Goal: Task Accomplishment & Management: Manage account settings

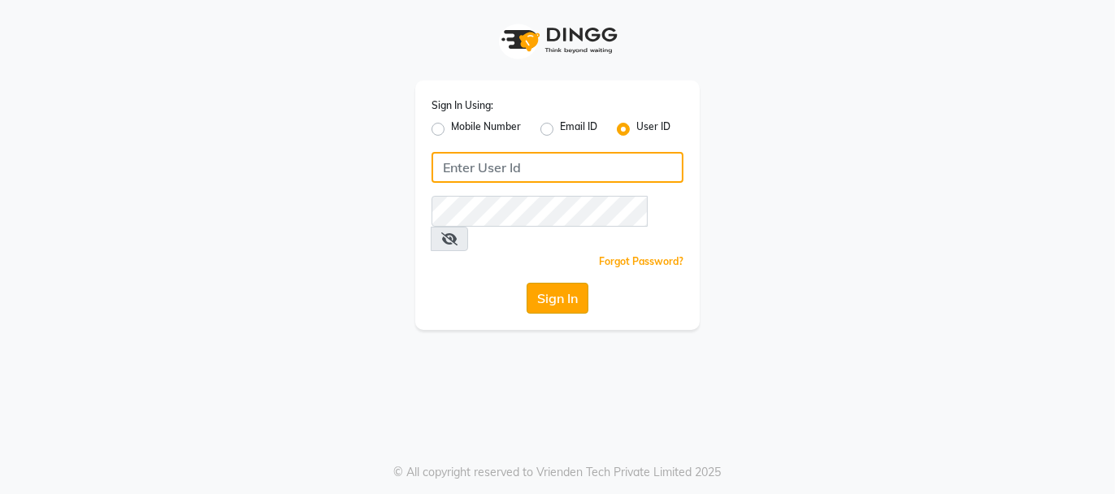
type input "beautibox"
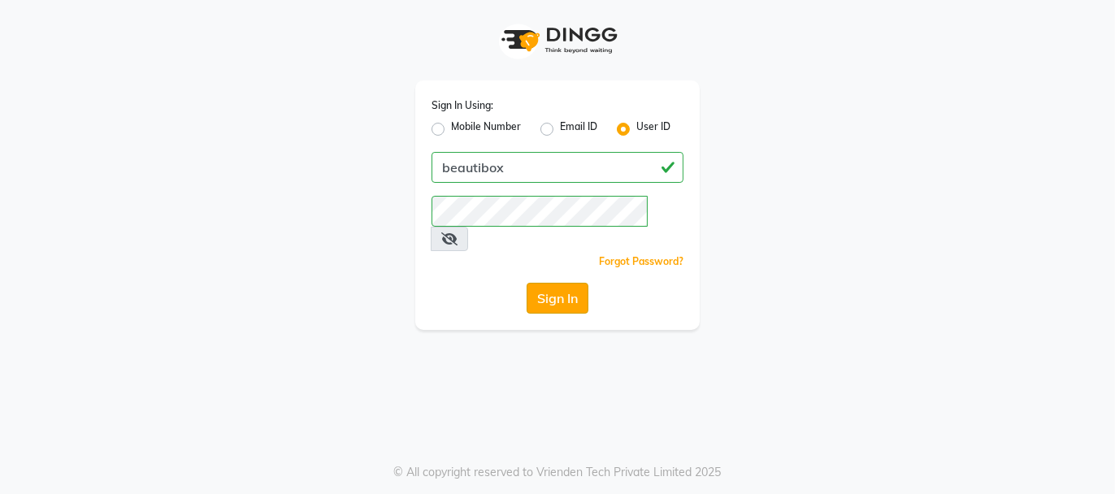
click at [551, 283] on button "Sign In" at bounding box center [558, 298] width 62 height 31
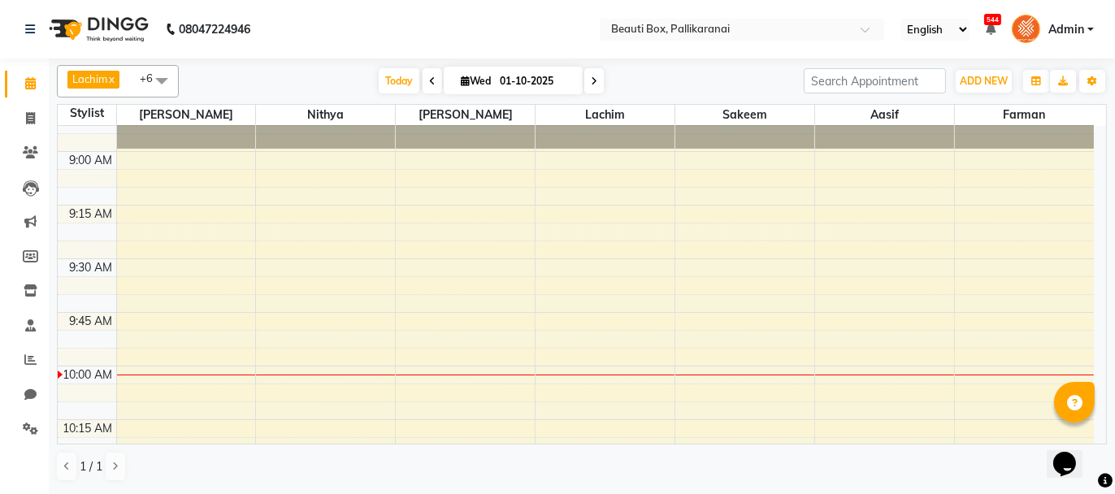
scroll to position [178, 0]
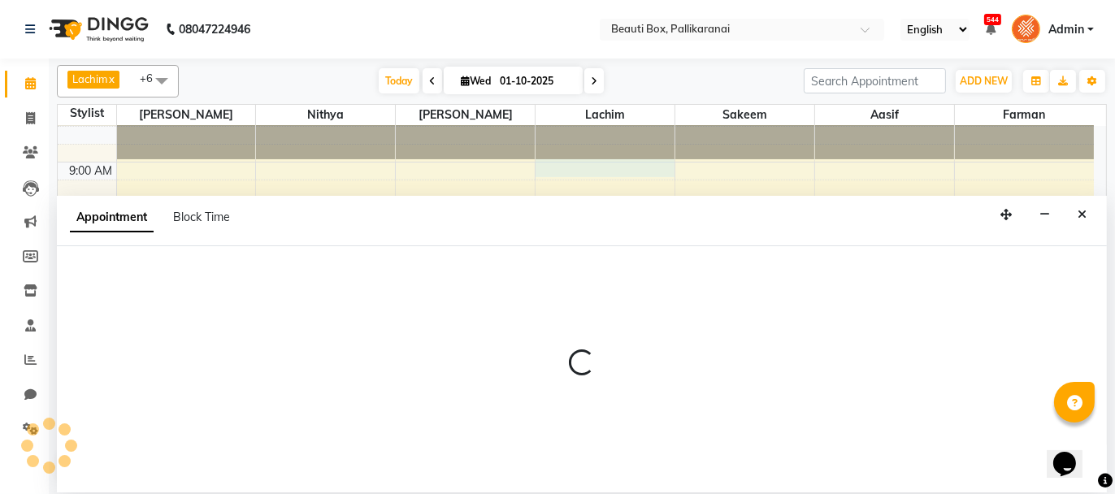
select select "9763"
select select "540"
select select "tentative"
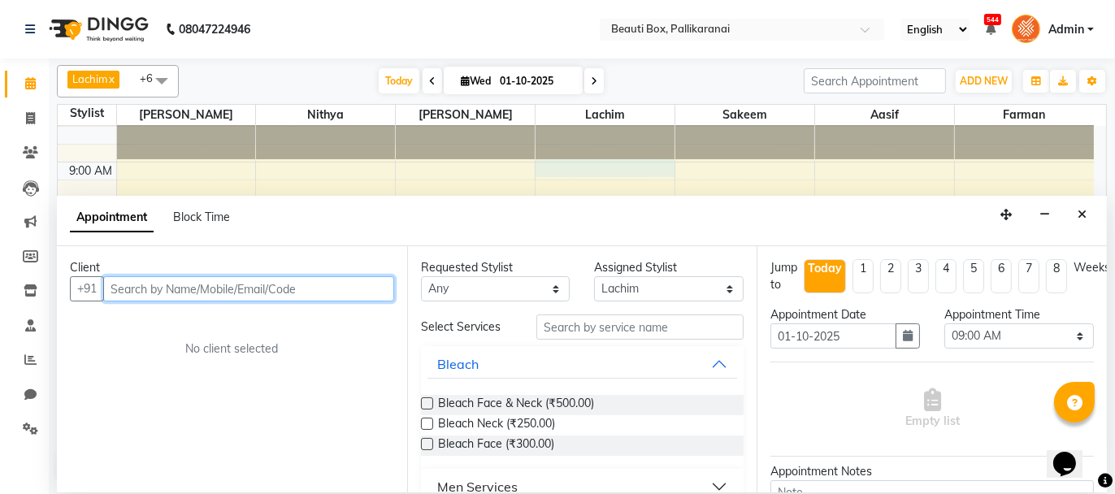
click at [302, 292] on input "text" at bounding box center [248, 288] width 291 height 25
type input "b"
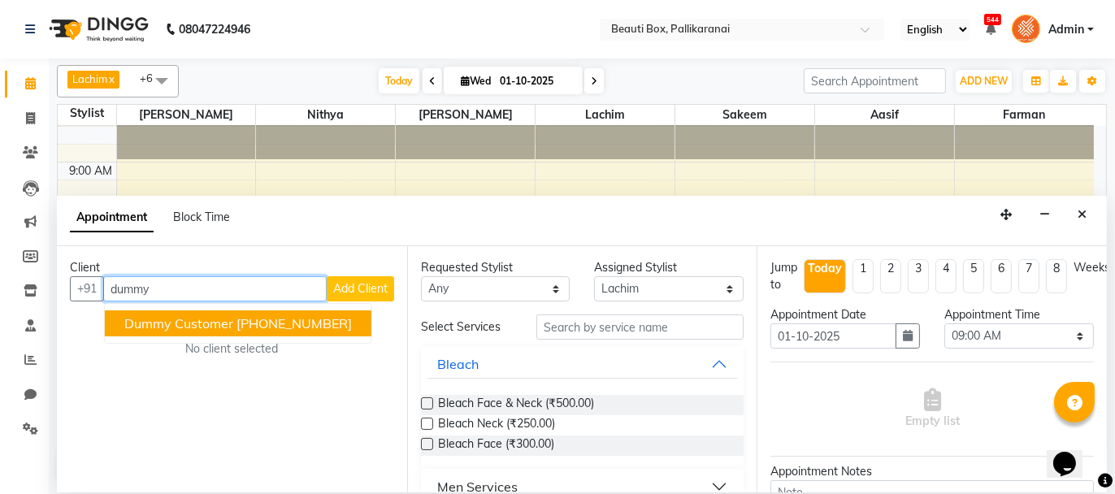
click at [191, 318] on span "Dummy Customer" at bounding box center [178, 323] width 109 height 16
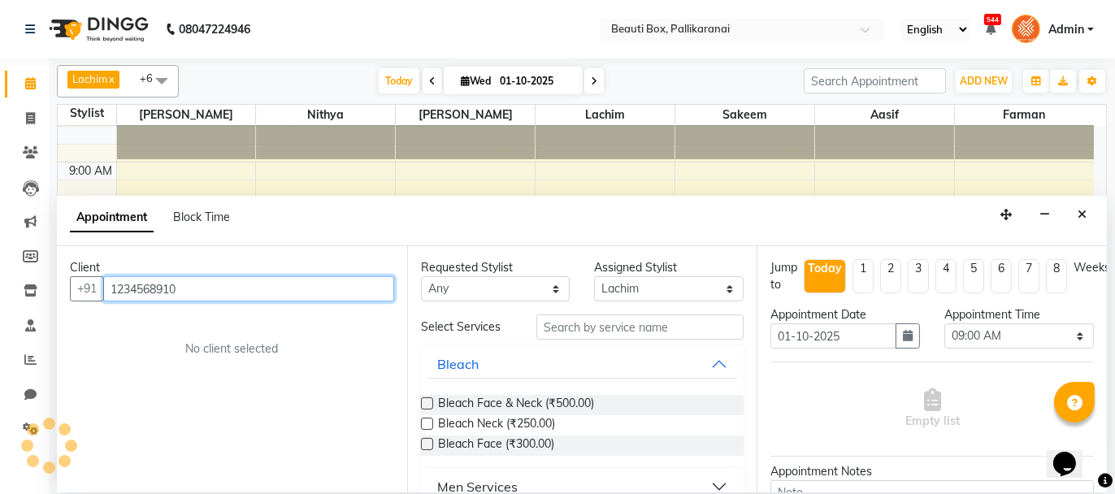
type input "1234568910"
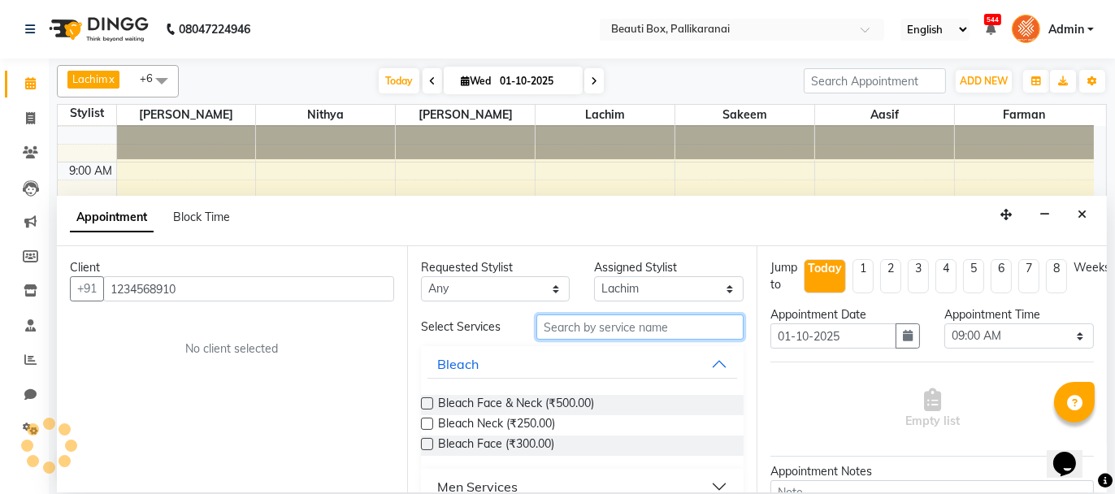
click at [563, 336] on input "text" at bounding box center [639, 327] width 207 height 25
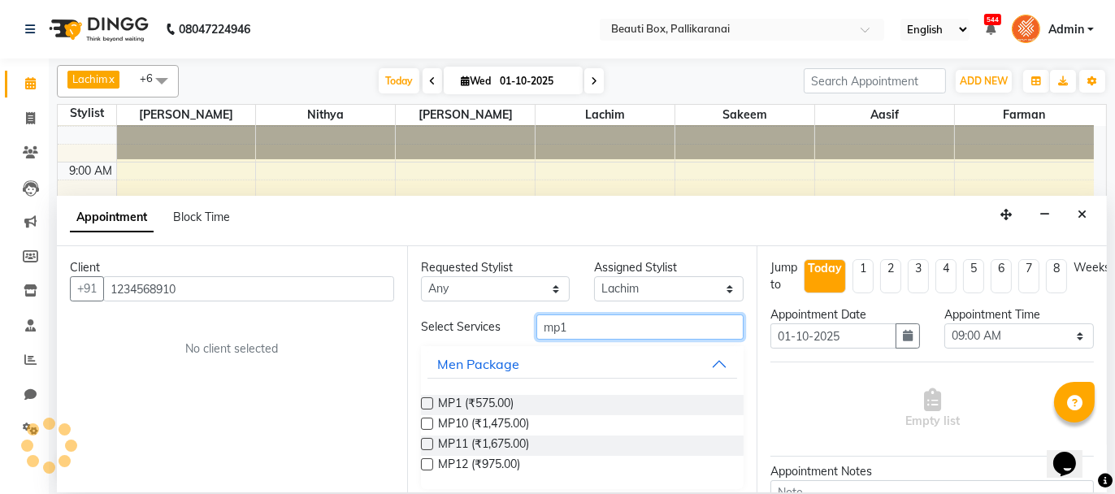
type input "mp1"
click at [428, 401] on label at bounding box center [427, 403] width 12 height 12
click at [428, 401] on input "checkbox" at bounding box center [426, 405] width 11 height 11
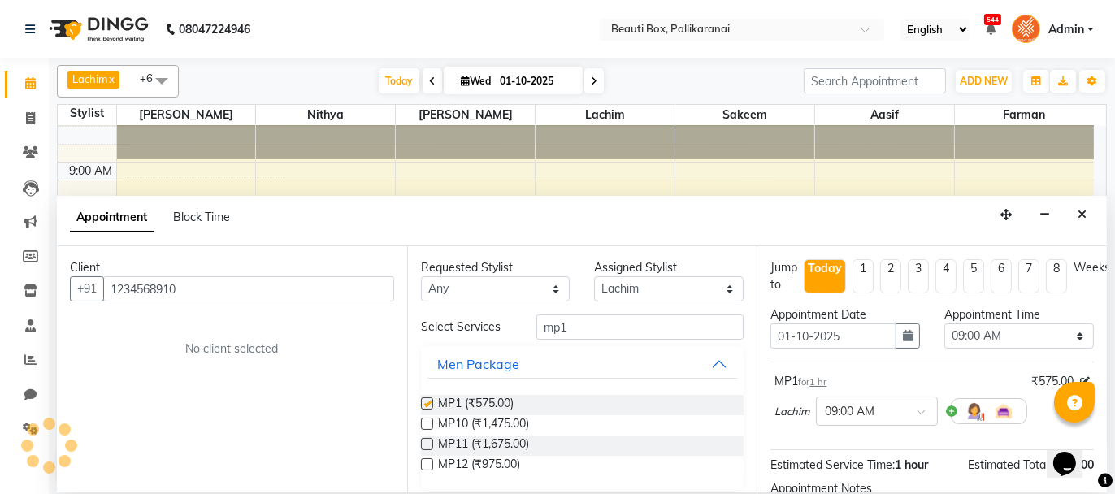
checkbox input "false"
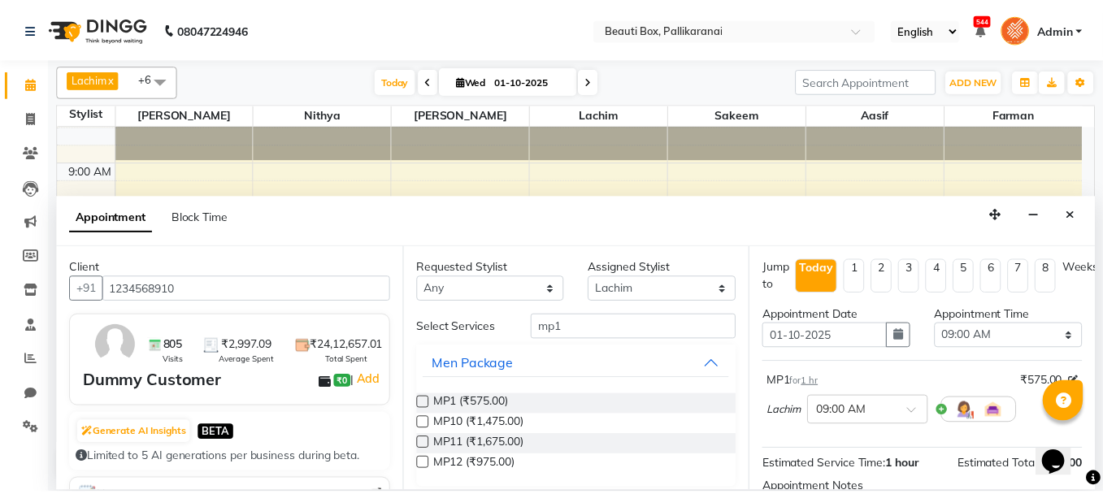
scroll to position [180, 0]
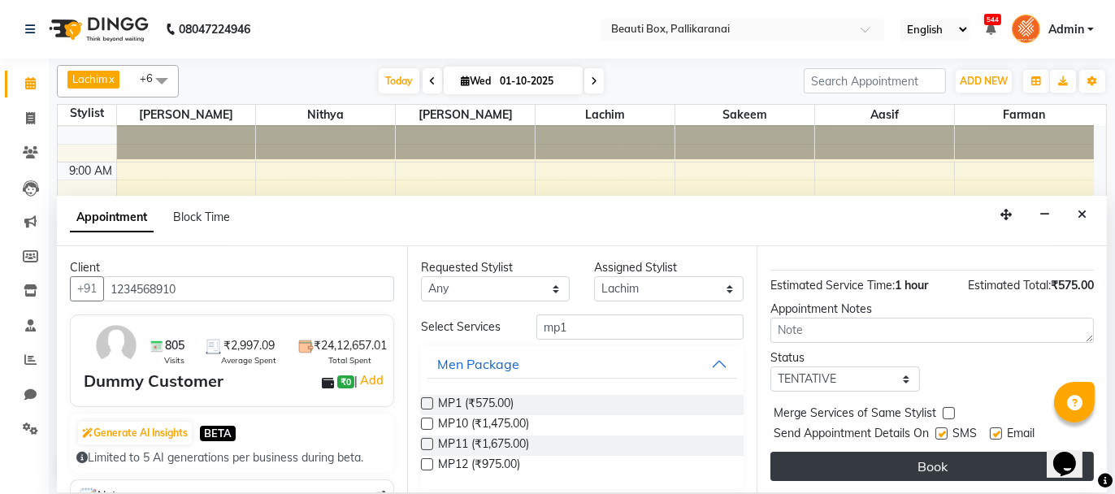
click at [957, 462] on button "Book" at bounding box center [931, 466] width 323 height 29
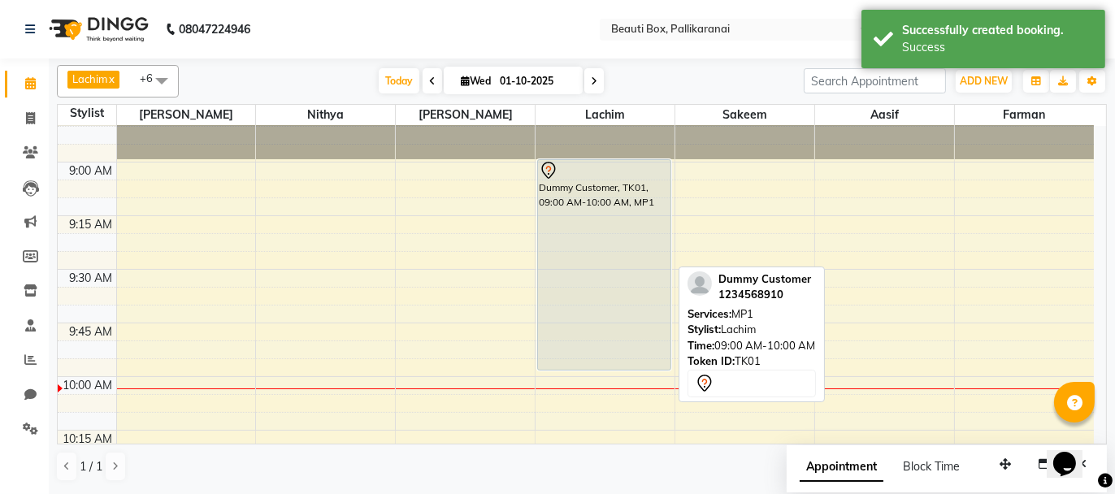
click at [581, 283] on div "Dummy Customer, TK01, 09:00 AM-10:00 AM, MP1" at bounding box center [604, 265] width 132 height 210
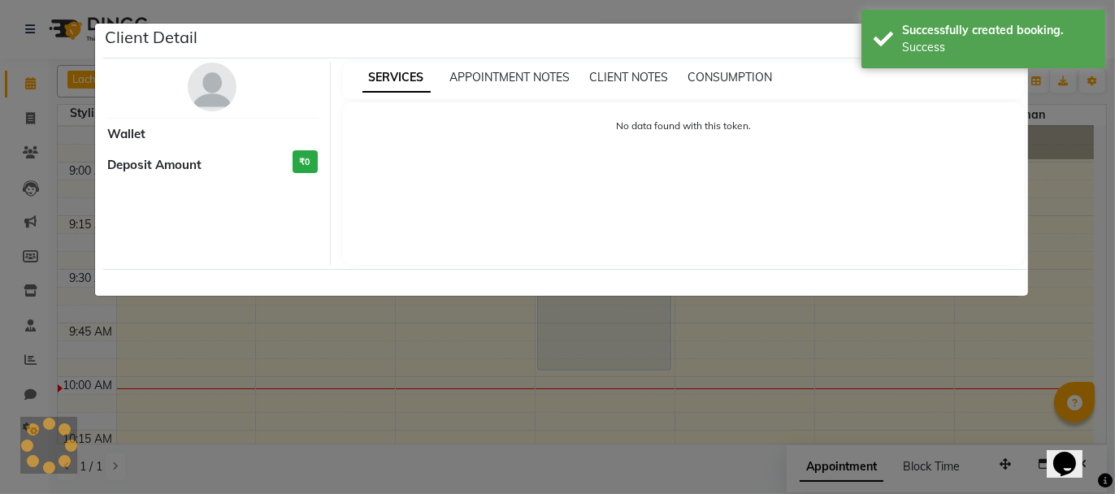
select select "7"
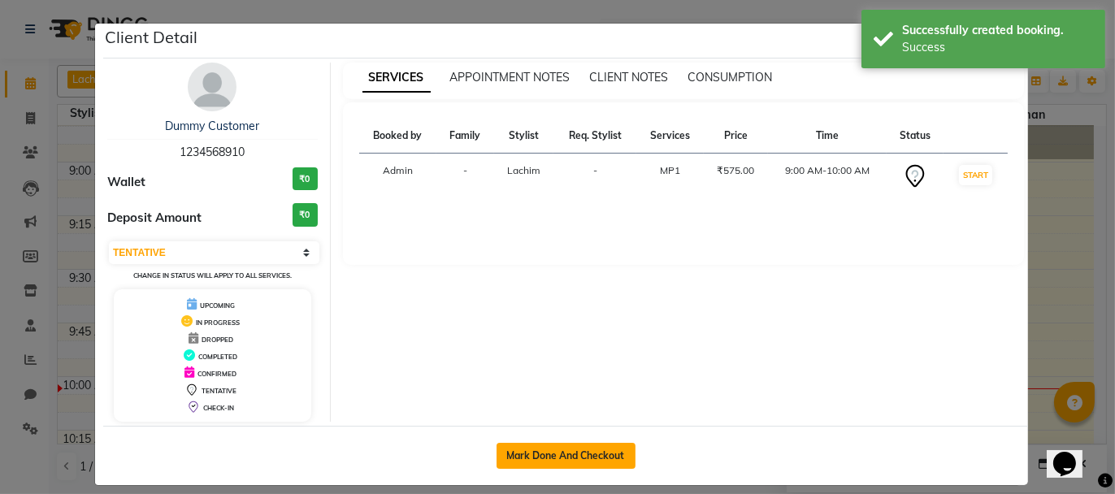
click at [546, 457] on button "Mark Done And Checkout" at bounding box center [566, 456] width 139 height 26
select select "service"
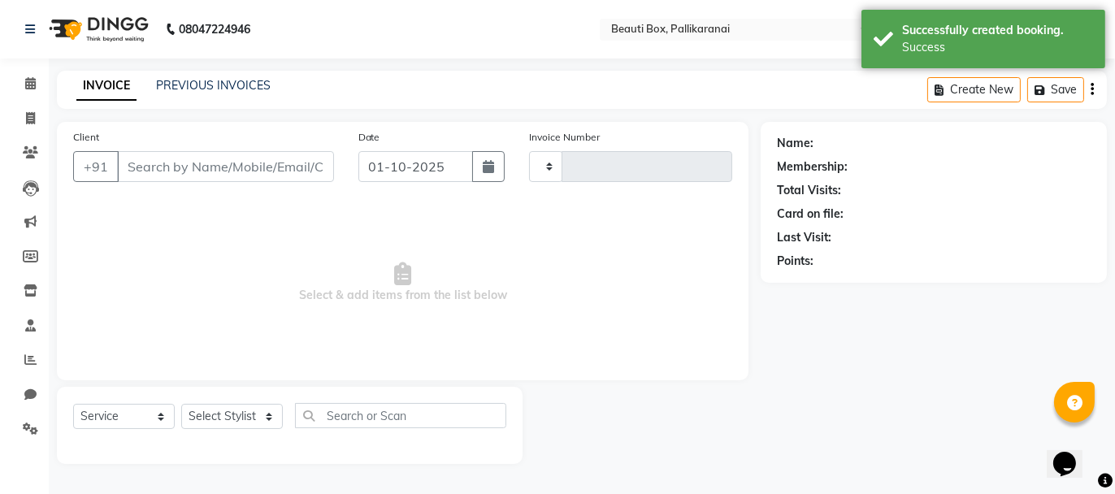
type input "2890"
select select "11"
type input "1234568910"
select select "9763"
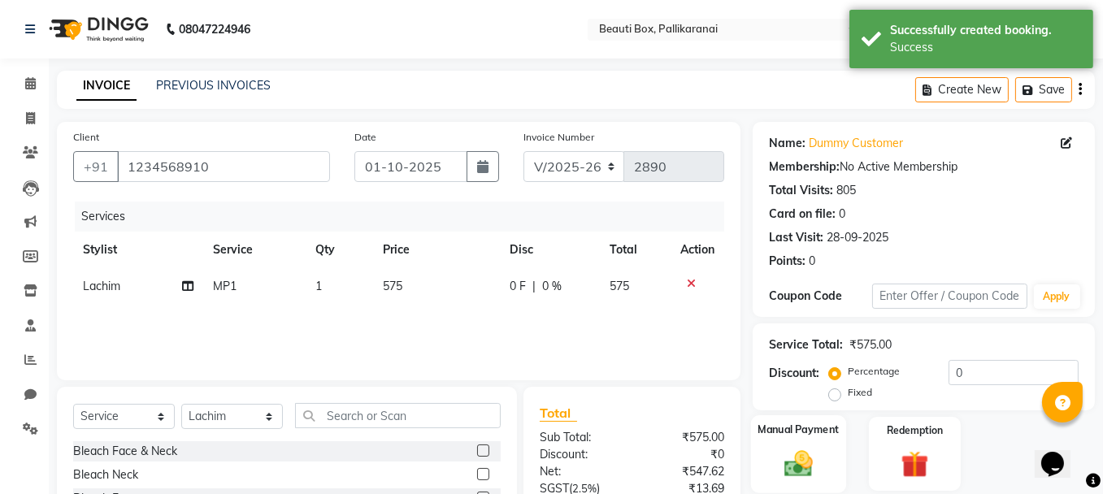
click at [784, 452] on img at bounding box center [798, 463] width 46 height 33
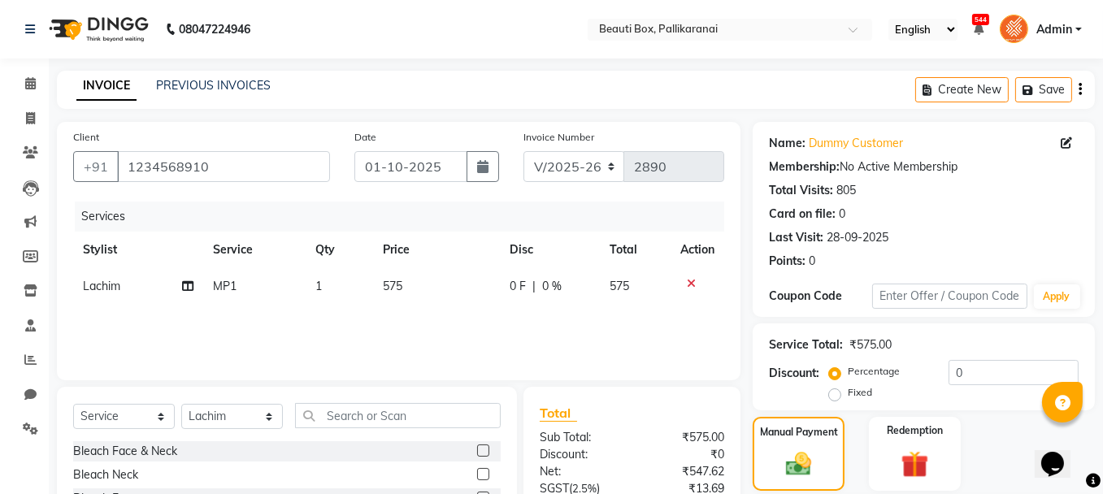
scroll to position [158, 0]
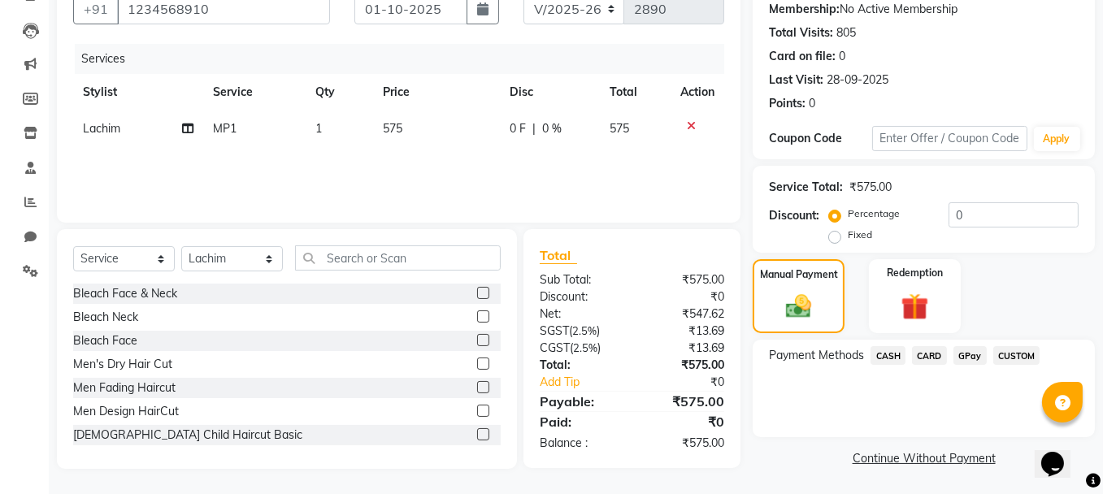
click at [965, 349] on span "GPay" at bounding box center [969, 355] width 33 height 19
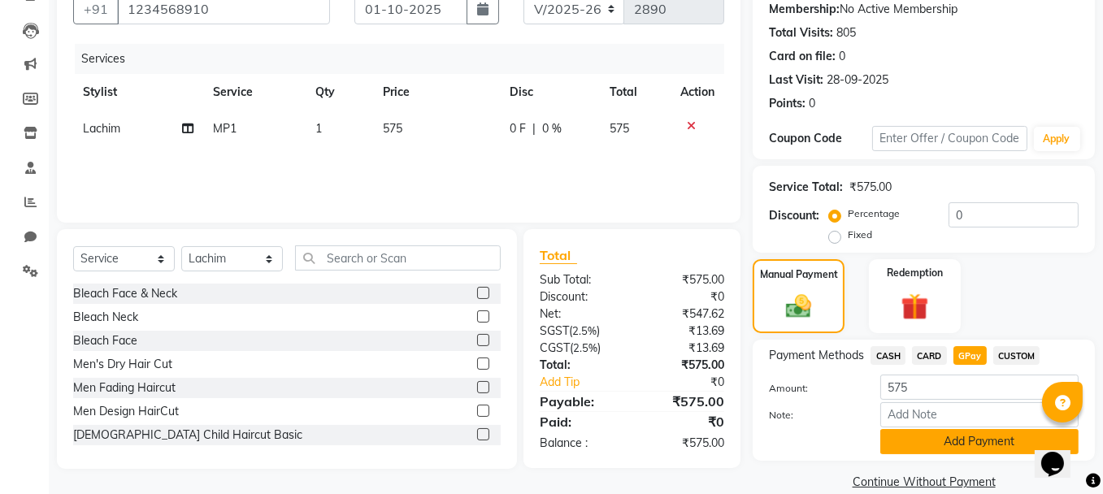
click at [955, 440] on button "Add Payment" at bounding box center [979, 441] width 198 height 25
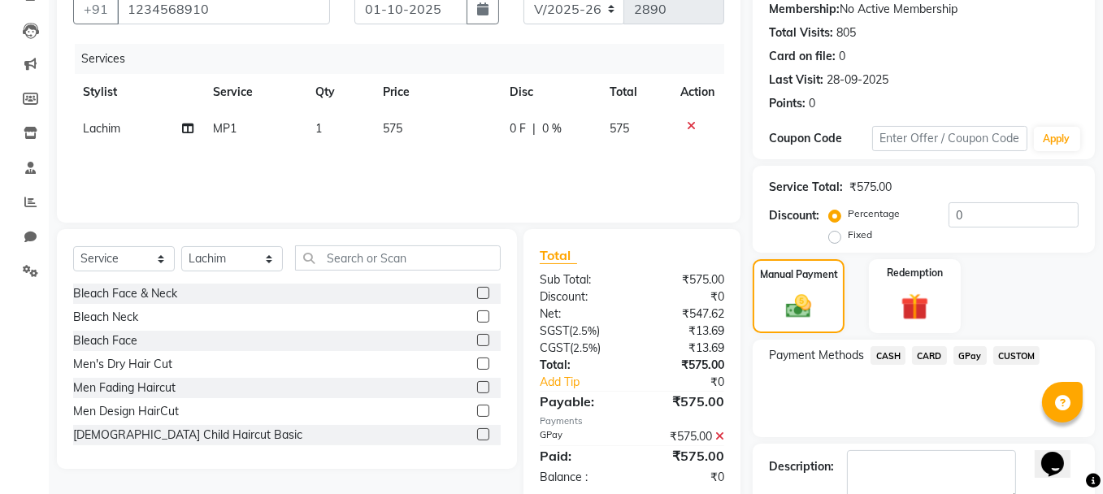
scroll to position [248, 0]
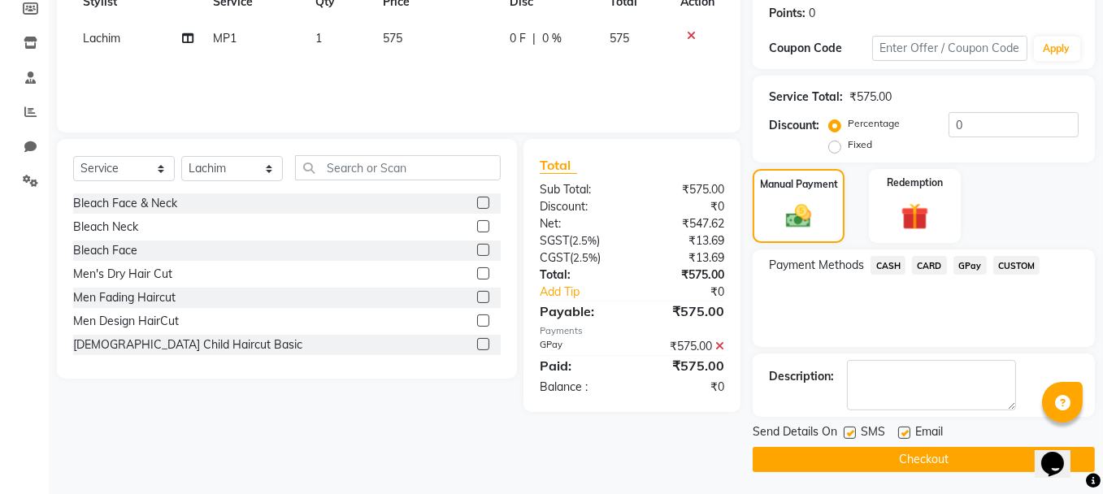
click at [981, 458] on button "Checkout" at bounding box center [924, 459] width 342 height 25
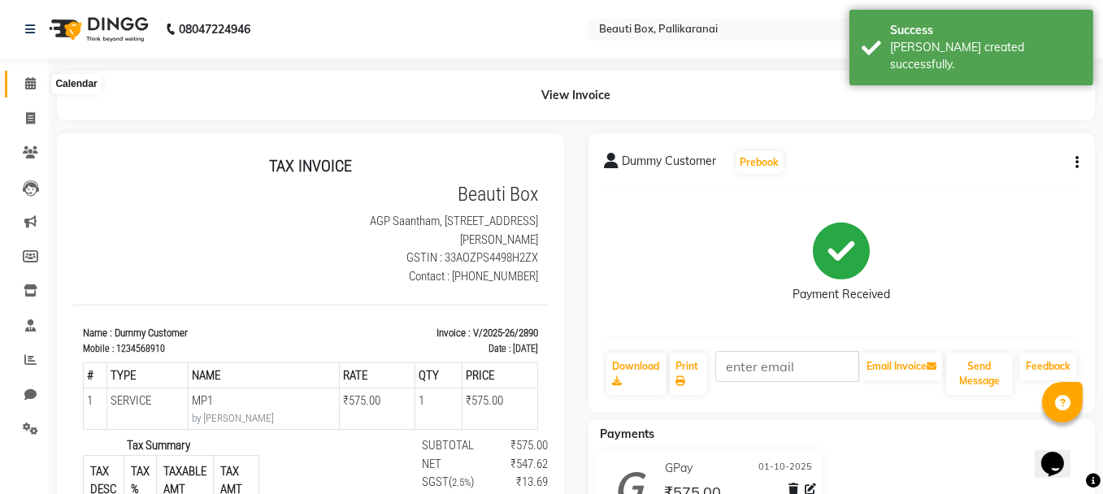
click at [33, 79] on icon at bounding box center [30, 83] width 11 height 12
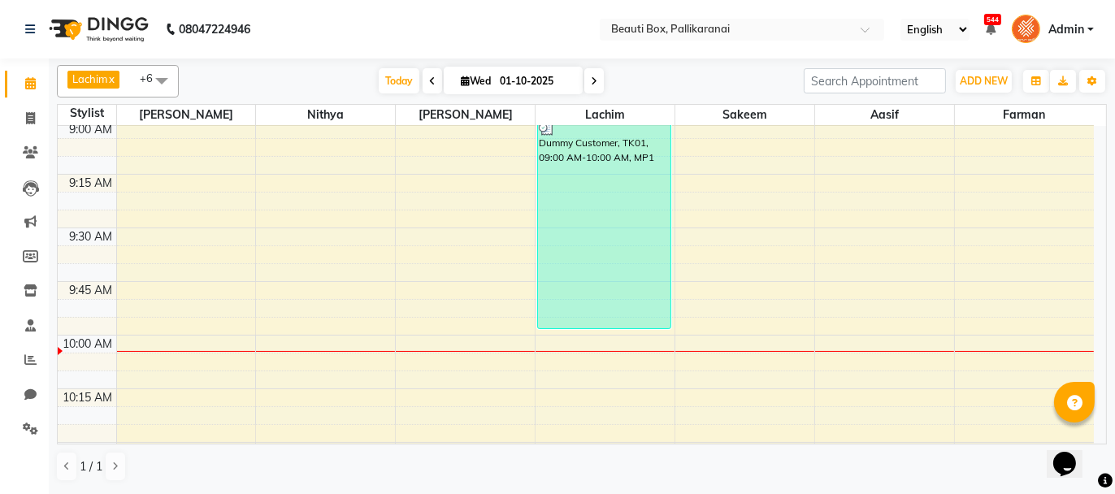
scroll to position [325, 0]
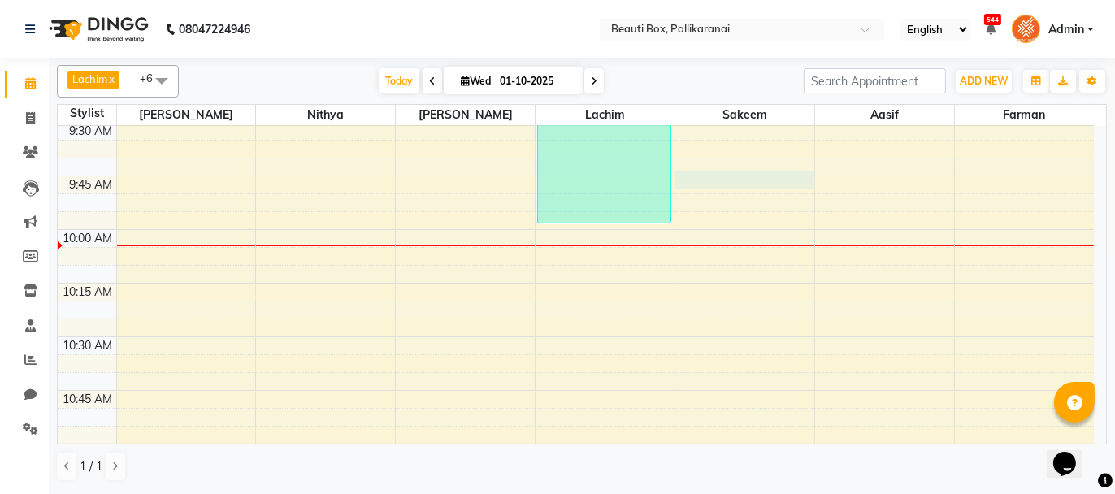
select select "7616"
select select "tentative"
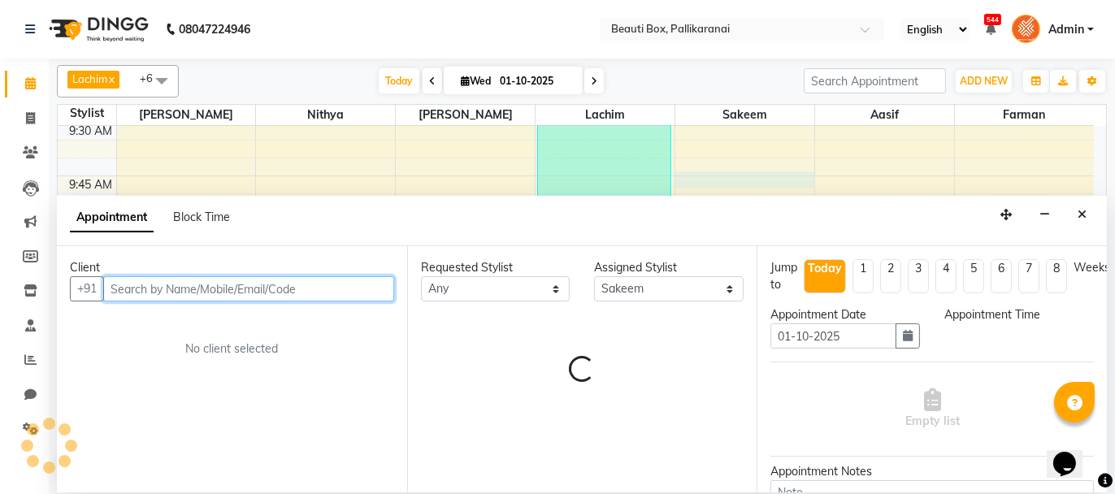
select select "585"
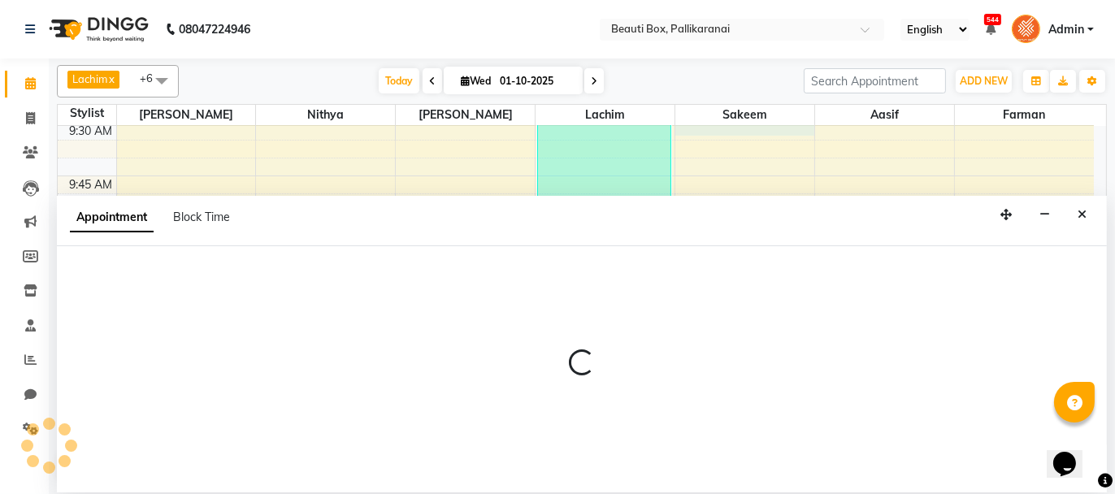
select select "7616"
select select "570"
select select "tentative"
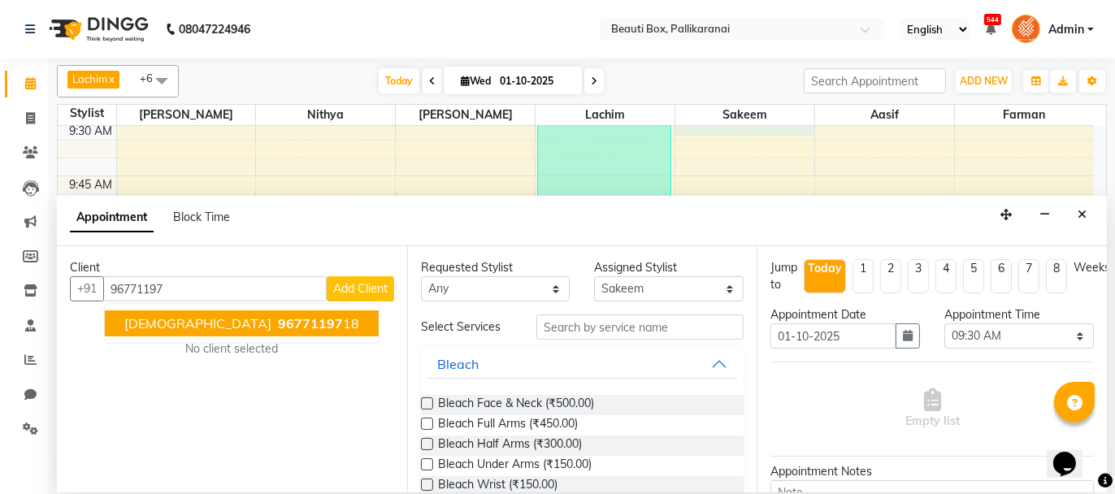
click at [180, 323] on button "[DEMOGRAPHIC_DATA] 96771197 18" at bounding box center [242, 323] width 274 height 26
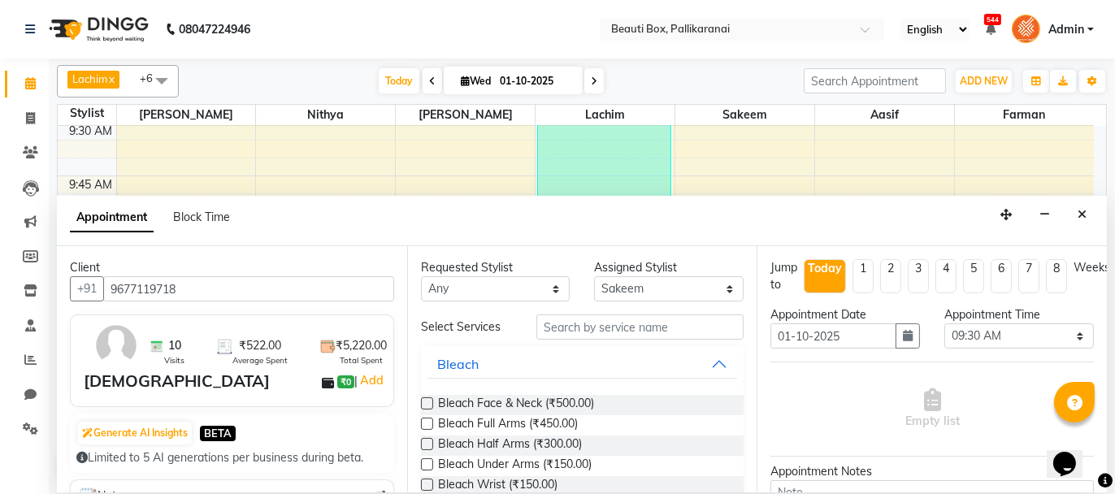
type input "9677119718"
click at [566, 321] on input "text" at bounding box center [639, 327] width 207 height 25
type input "f"
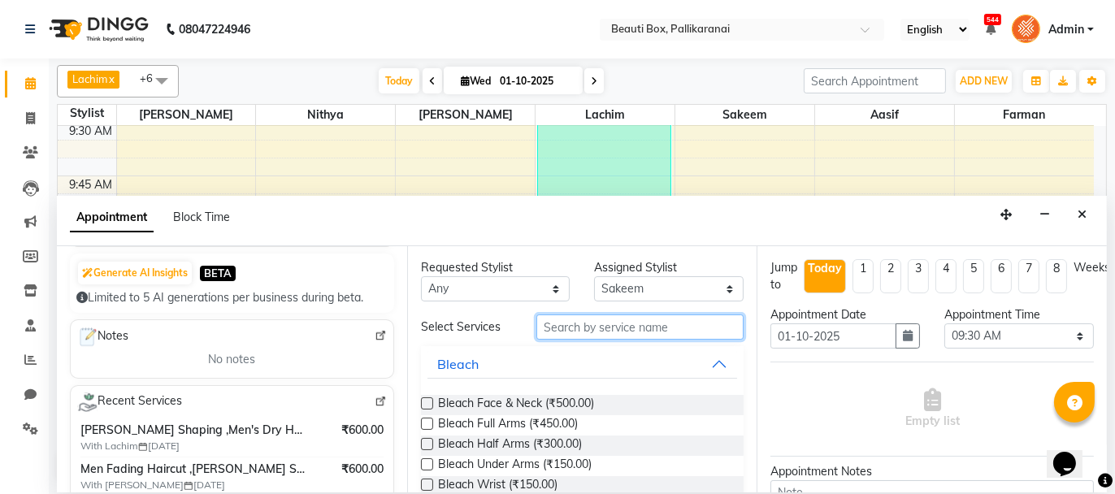
scroll to position [163, 0]
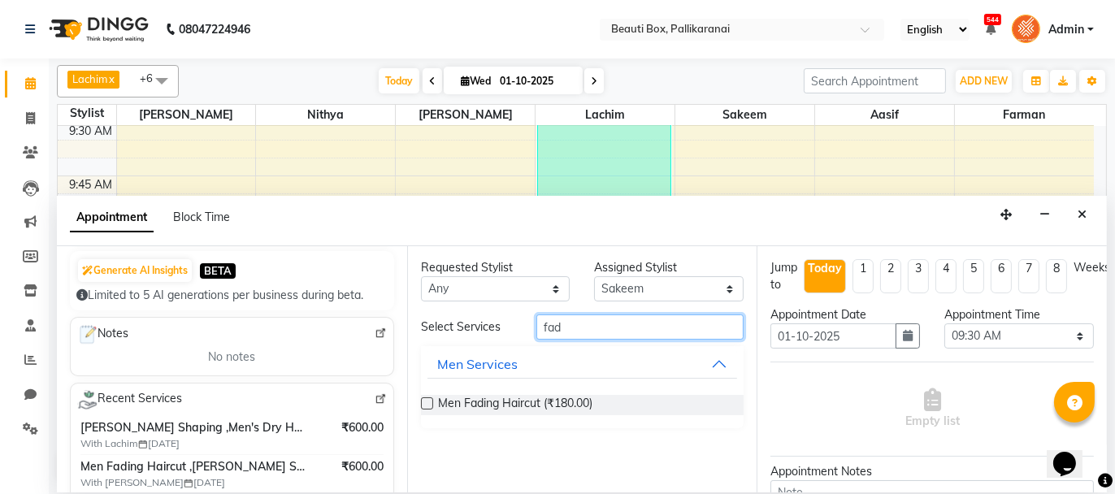
type input "fad"
click at [422, 401] on label at bounding box center [427, 403] width 12 height 12
click at [422, 401] on input "checkbox" at bounding box center [426, 405] width 11 height 11
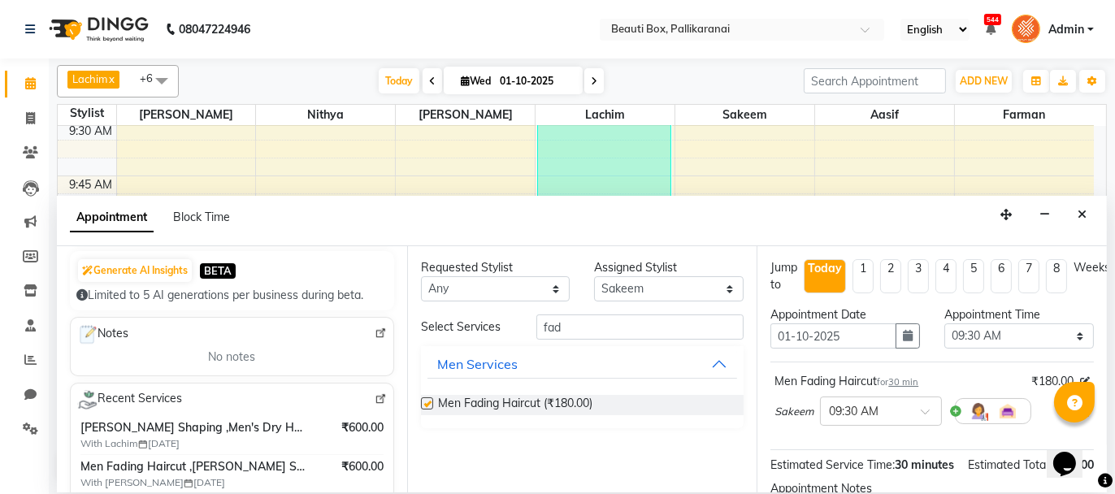
checkbox input "false"
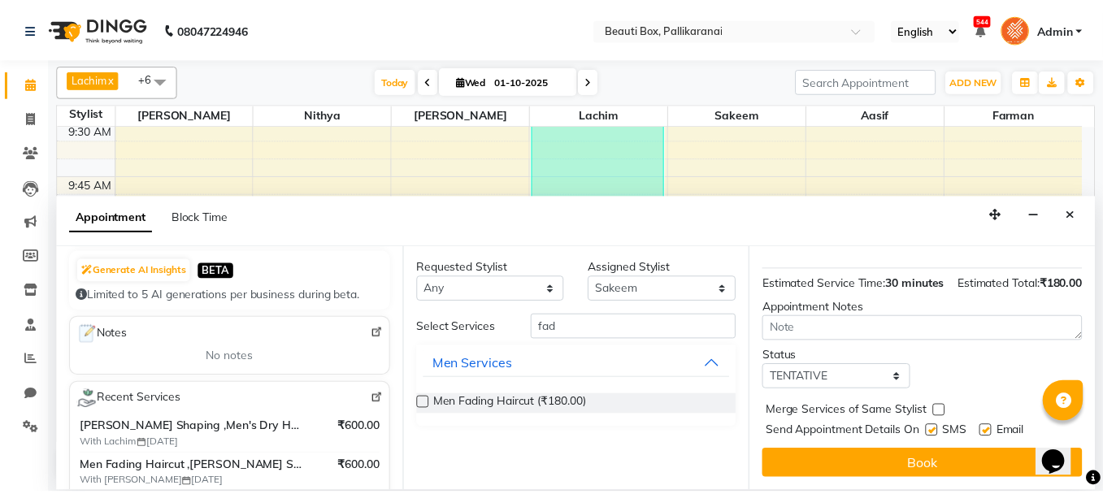
scroll to position [197, 0]
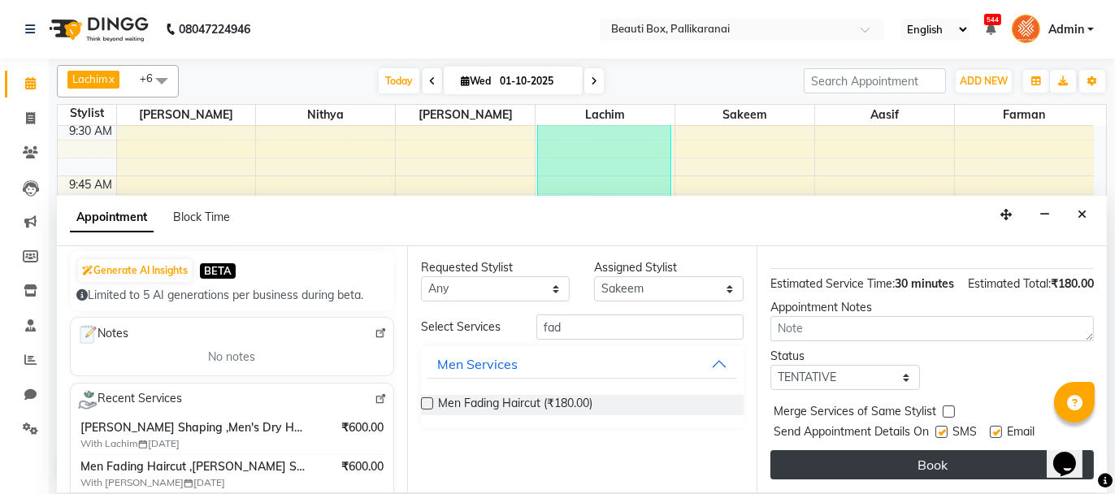
click at [908, 463] on button "Book" at bounding box center [931, 464] width 323 height 29
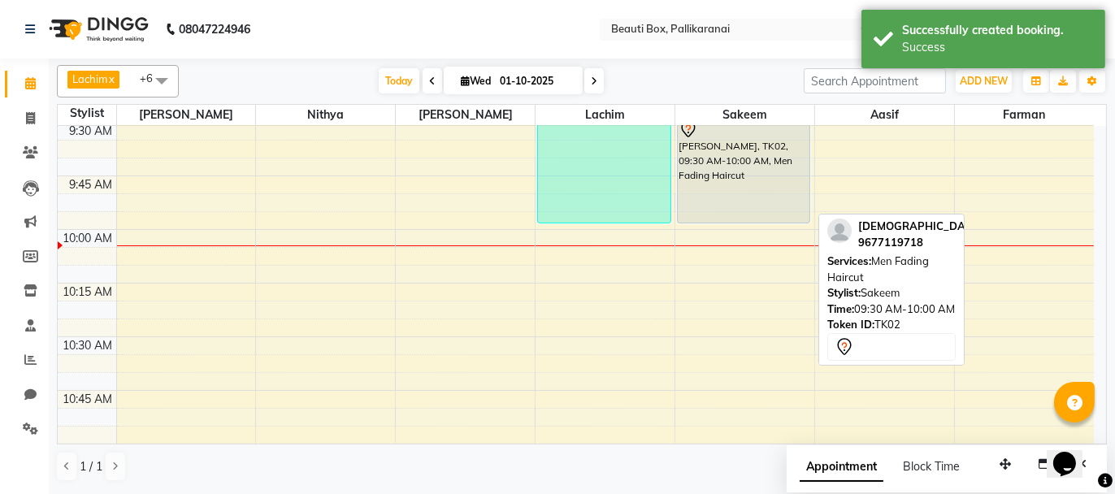
click at [733, 193] on div "[PERSON_NAME], TK02, 09:30 AM-10:00 AM, Men Fading Haircut" at bounding box center [744, 171] width 132 height 104
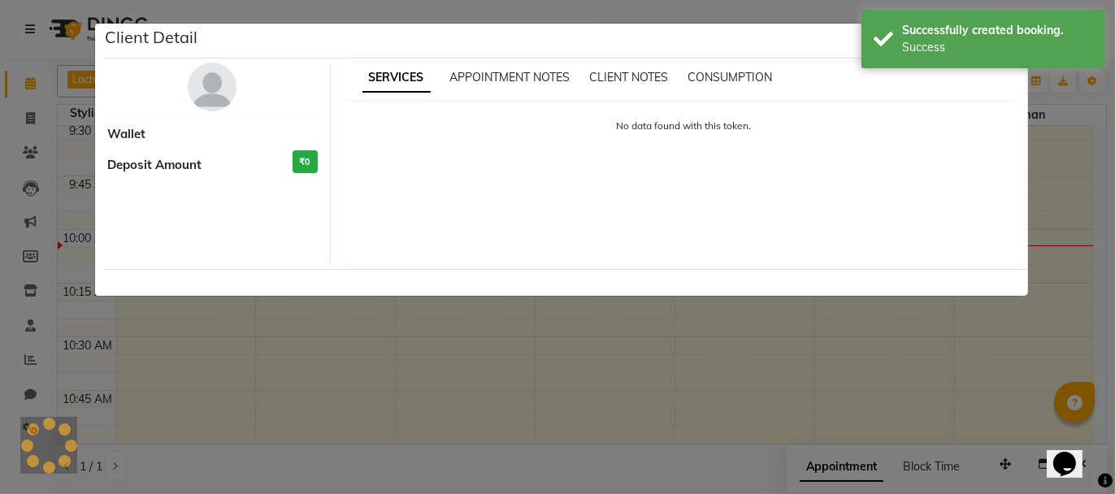
select select "7"
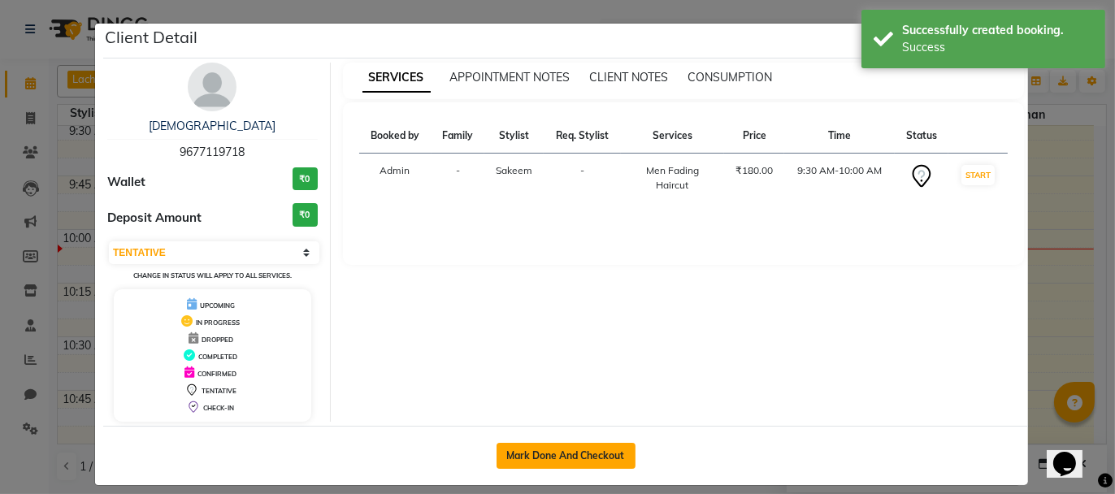
click at [600, 452] on button "Mark Done And Checkout" at bounding box center [566, 456] width 139 height 26
select select "service"
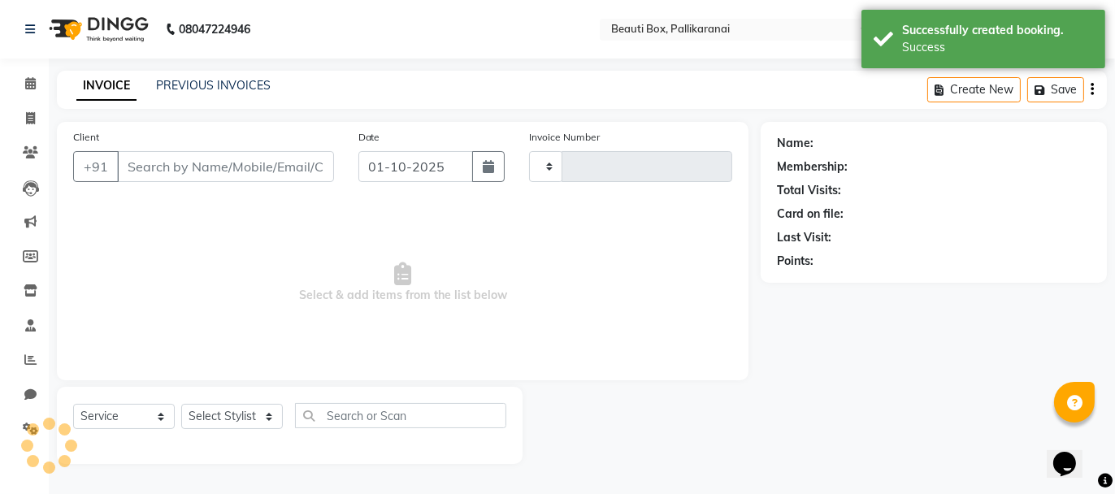
type input "2891"
select select "11"
type input "9677119718"
select select "7616"
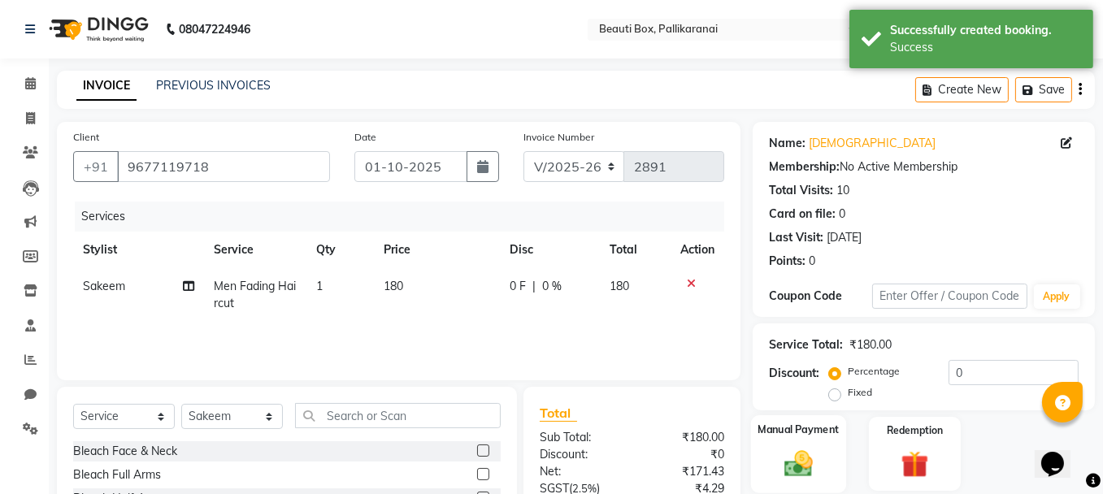
click at [816, 465] on img at bounding box center [798, 463] width 46 height 33
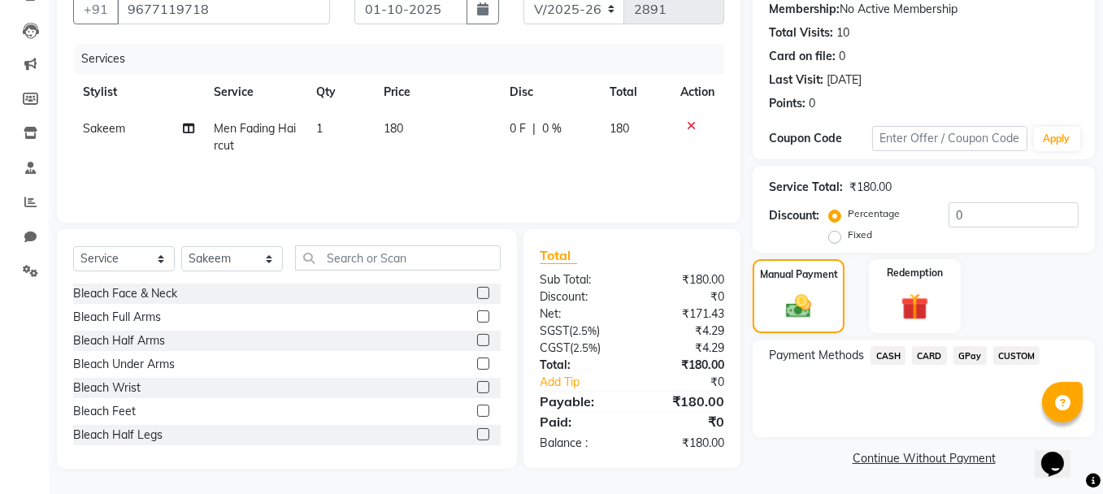
click at [969, 351] on span "GPay" at bounding box center [969, 355] width 33 height 19
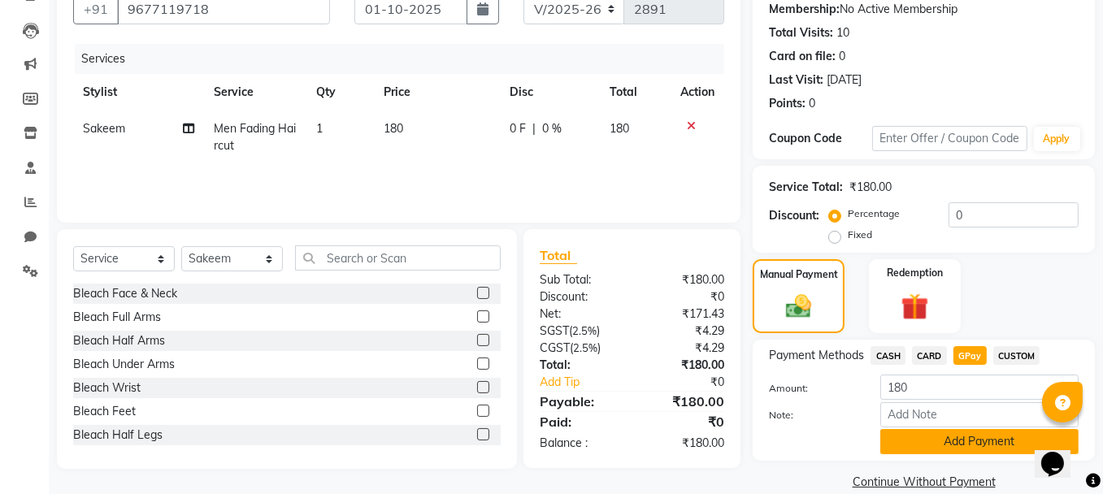
click at [963, 438] on button "Add Payment" at bounding box center [979, 441] width 198 height 25
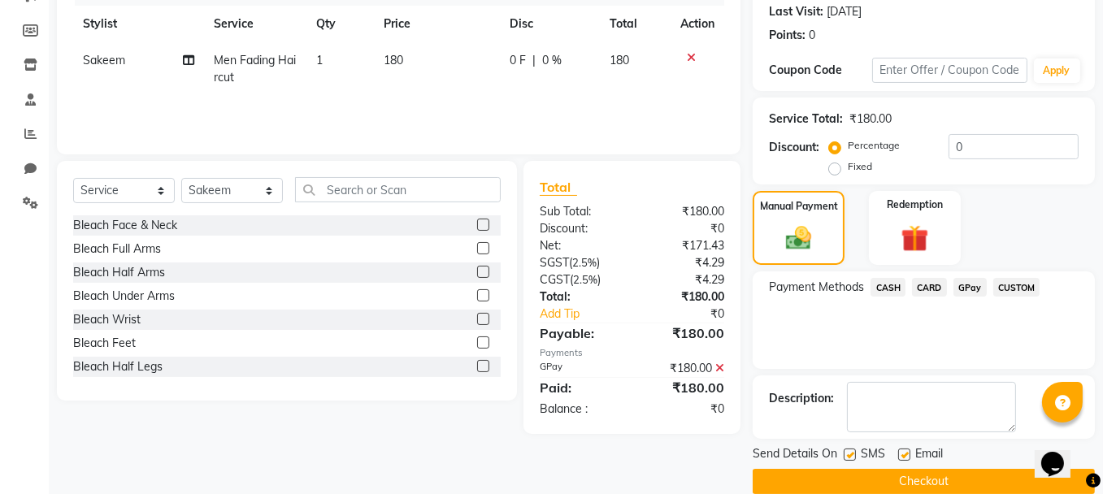
scroll to position [248, 0]
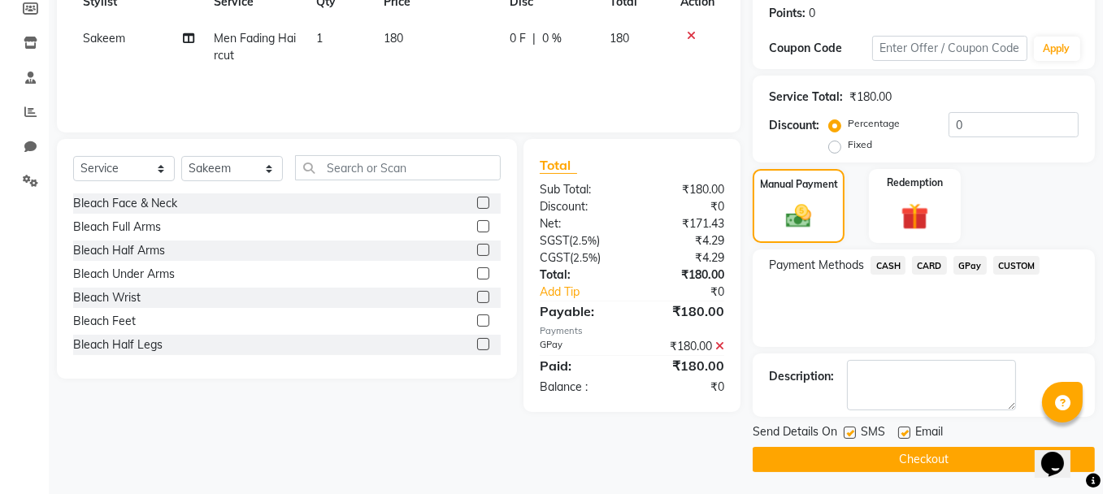
click at [922, 458] on button "Checkout" at bounding box center [924, 459] width 342 height 25
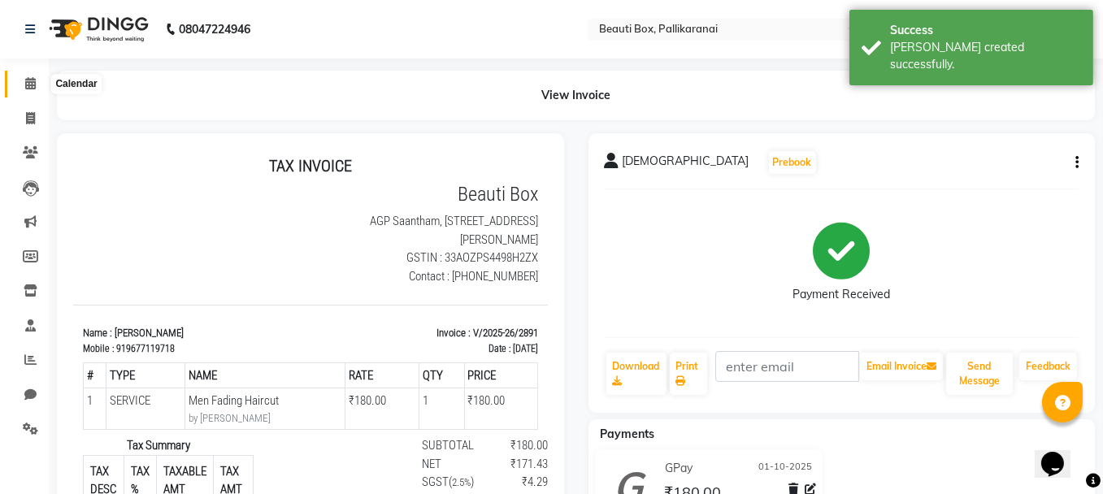
click at [28, 81] on icon at bounding box center [30, 83] width 11 height 12
